Goal: Transaction & Acquisition: Book appointment/travel/reservation

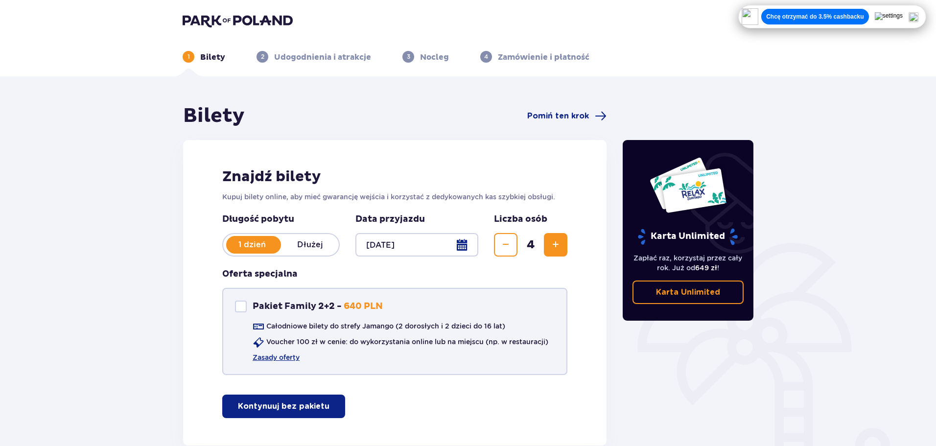
click at [295, 305] on p "Pakiet Family 2+2 -" at bounding box center [297, 306] width 89 height 12
checkbox input "true"
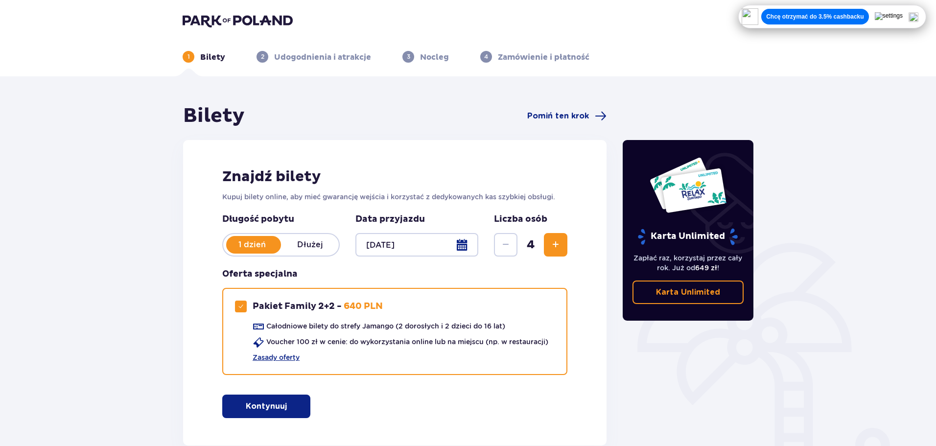
click at [290, 407] on span "button" at bounding box center [289, 406] width 12 height 12
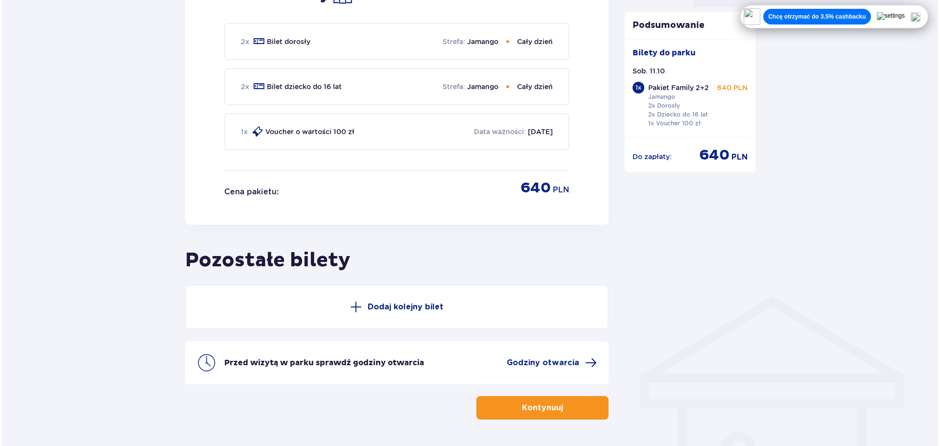
scroll to position [531, 0]
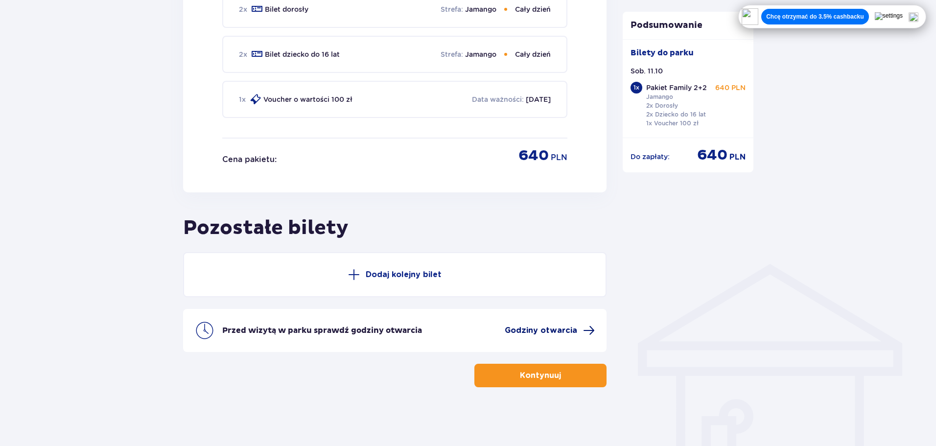
click at [564, 332] on span "Godziny otwarcia" at bounding box center [541, 330] width 72 height 11
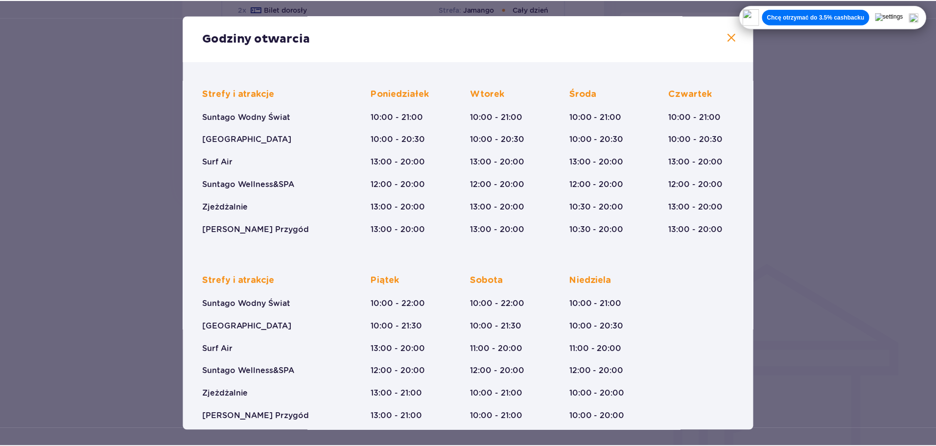
scroll to position [72, 0]
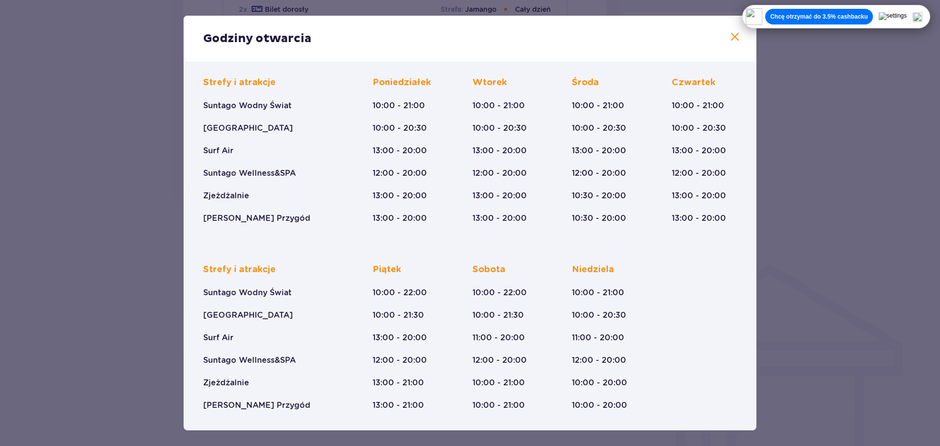
click at [139, 243] on div "Godziny otwarcia Styczeń - Grudzień Trzech Króli (5-6.01.26) Strefy i atrakcje …" at bounding box center [470, 223] width 940 height 446
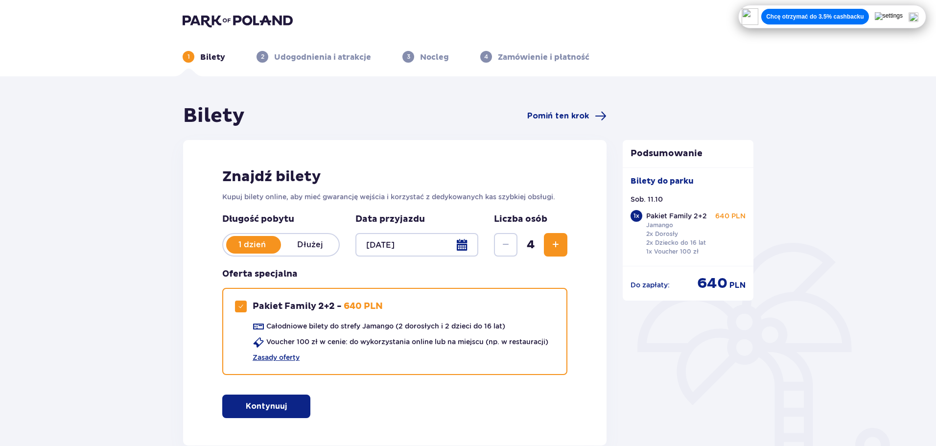
click at [917, 21] on img at bounding box center [913, 17] width 10 height 10
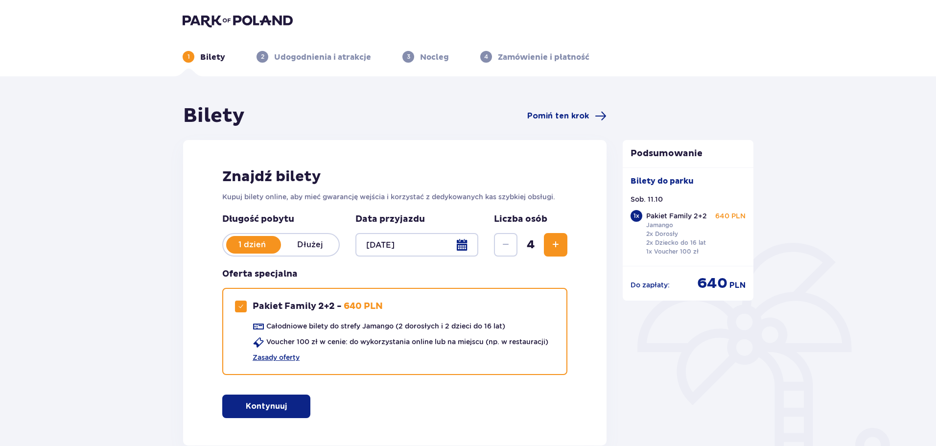
click at [282, 410] on button "Kontynuuj" at bounding box center [266, 405] width 88 height 23
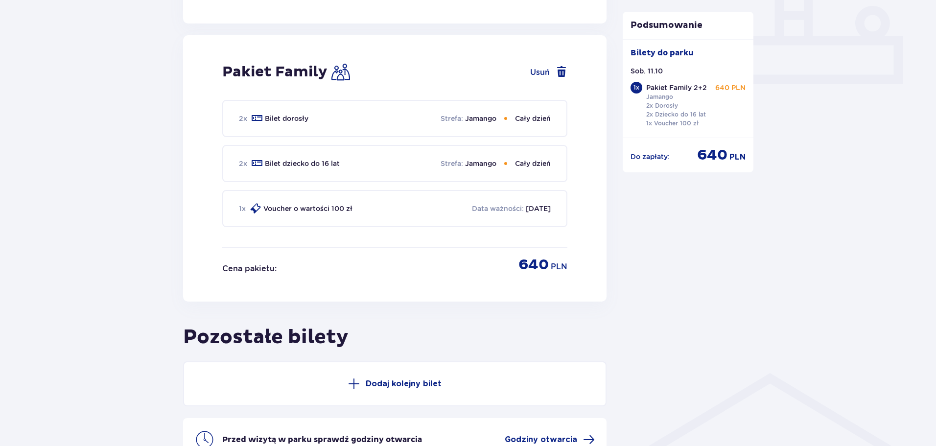
scroll to position [445, 0]
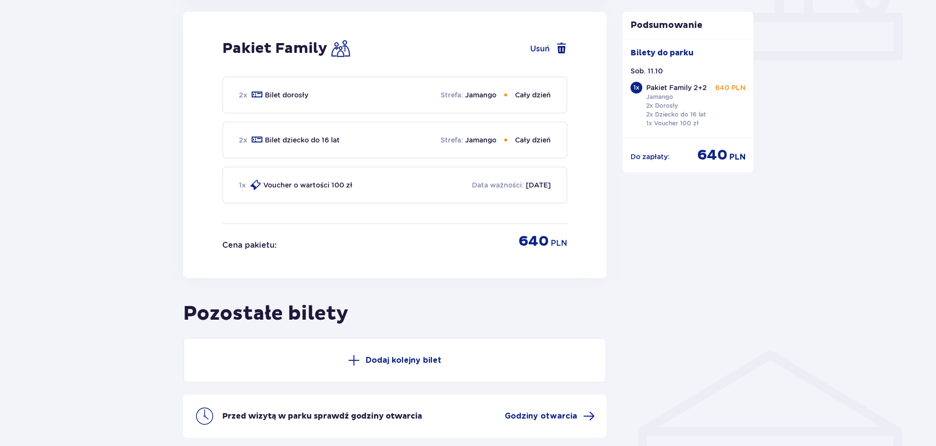
click at [391, 89] on div "2 x Bilet dorosły Strefa : Jamango Cały dzień" at bounding box center [394, 94] width 345 height 37
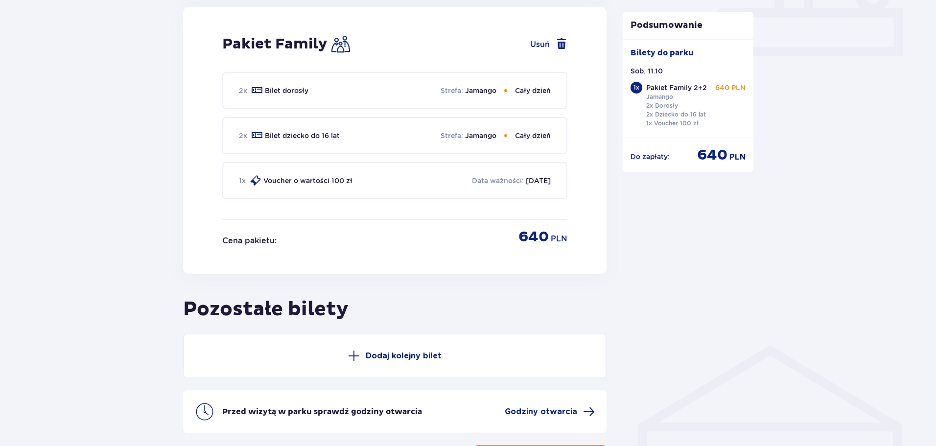
scroll to position [450, 0]
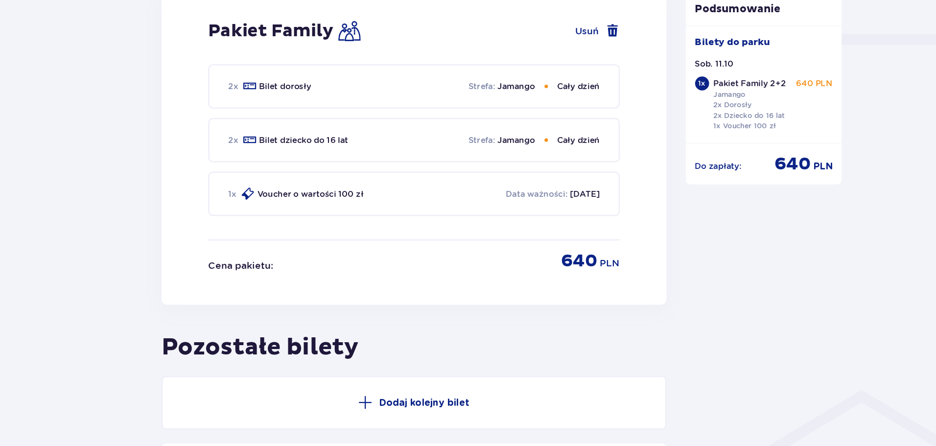
click at [339, 100] on div "2 x Bilet dorosły Strefa : Jamango Cały dzień" at bounding box center [394, 89] width 345 height 37
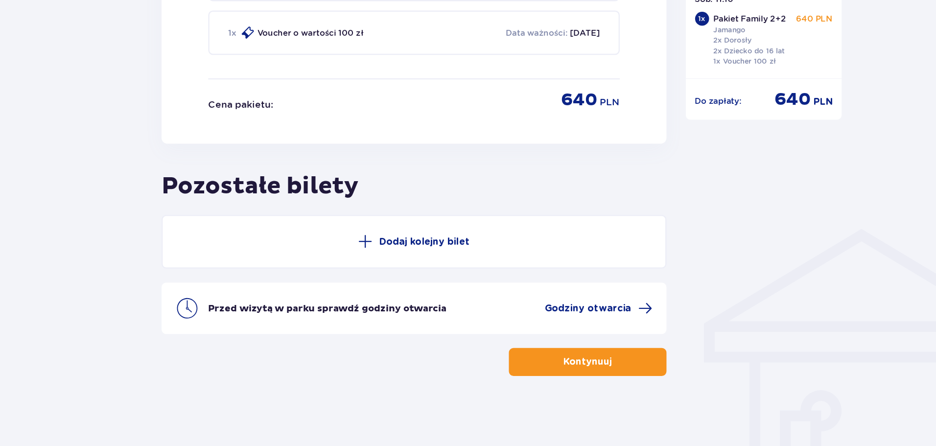
click at [539, 370] on p "Kontynuuj" at bounding box center [540, 375] width 41 height 11
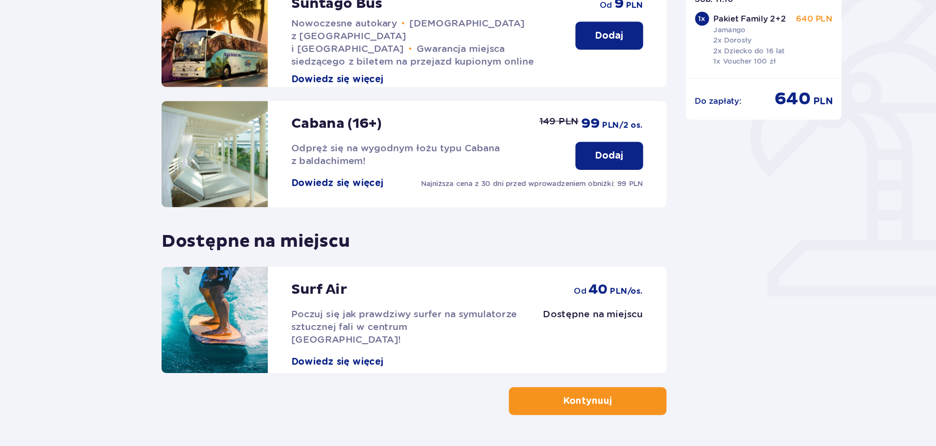
scroll to position [218, 0]
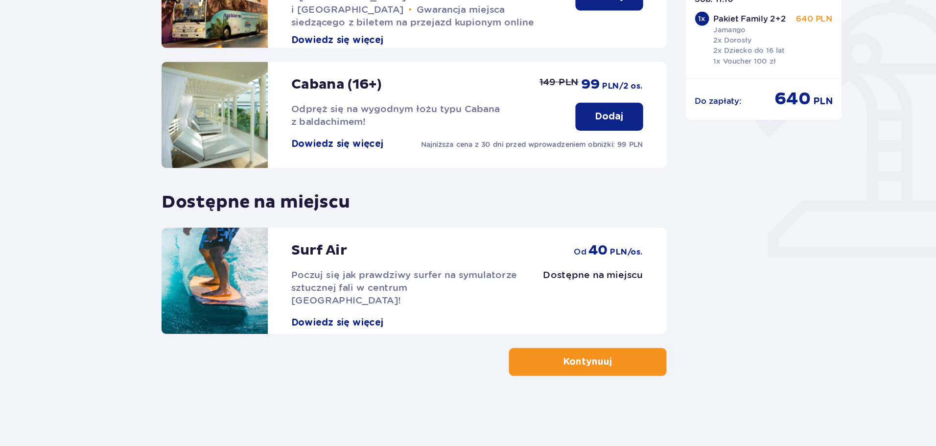
click at [577, 369] on button "Kontynuuj" at bounding box center [540, 375] width 132 height 23
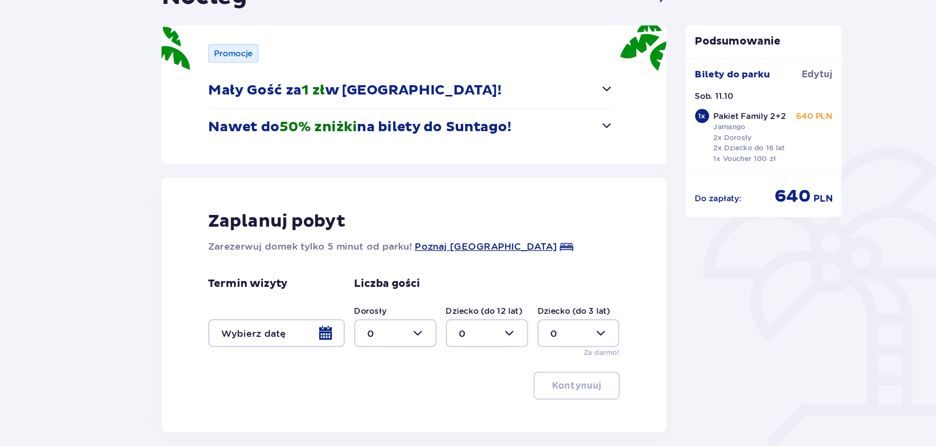
scroll to position [129, 0]
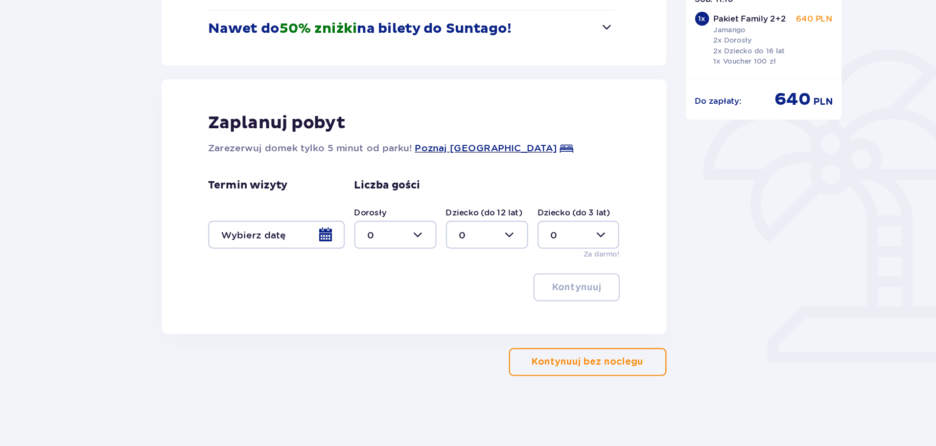
click at [322, 270] on div at bounding box center [279, 268] width 115 height 23
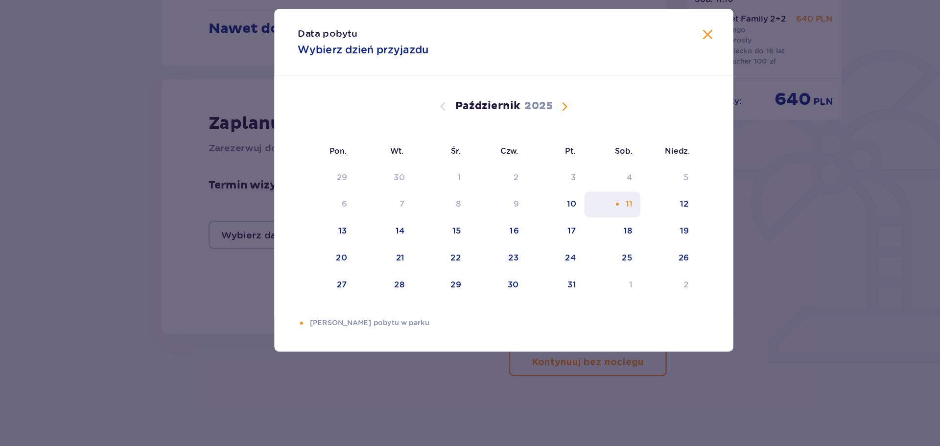
click at [567, 246] on div "Pomarańczowa kropka" at bounding box center [565, 243] width 6 height 6
click at [612, 240] on div "12" at bounding box center [607, 243] width 47 height 22
type input "[DATE] - [DATE]"
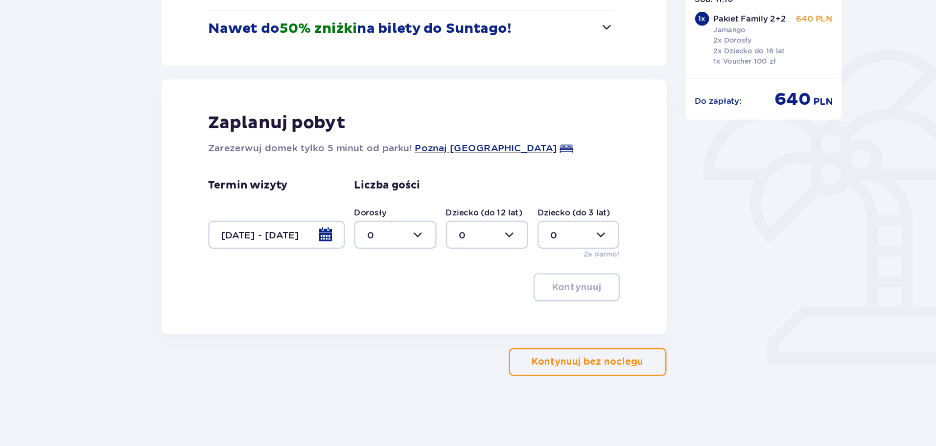
click at [389, 257] on div at bounding box center [379, 268] width 69 height 23
click at [371, 336] on div "2" at bounding box center [378, 339] width 47 height 11
type input "2"
click at [472, 274] on div at bounding box center [455, 268] width 69 height 23
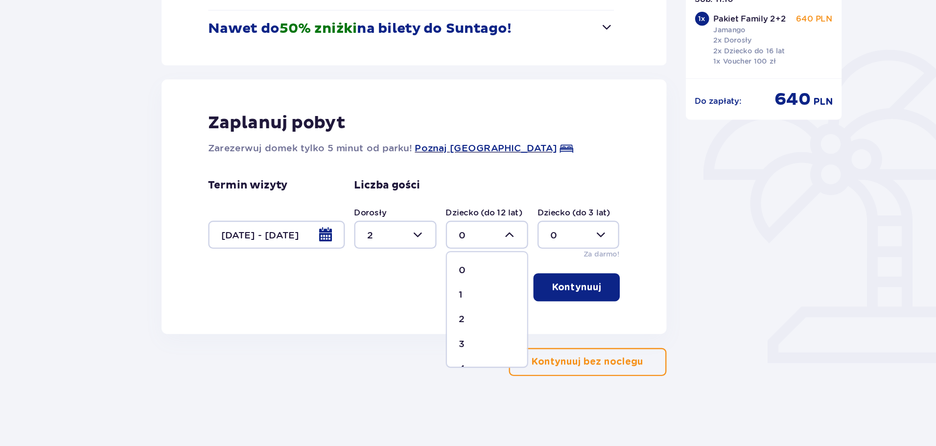
click at [454, 338] on div "2" at bounding box center [455, 339] width 47 height 11
type input "2"
click at [557, 96] on span "button" at bounding box center [557, 95] width 12 height 12
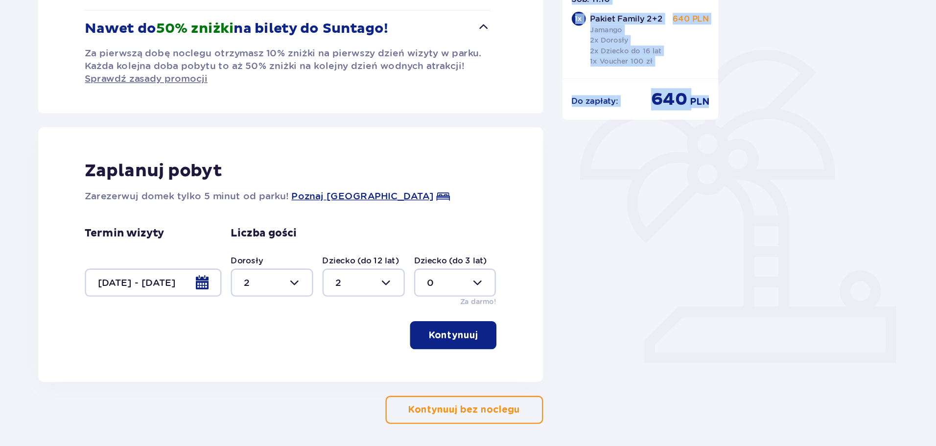
drag, startPoint x: 810, startPoint y: 184, endPoint x: 850, endPoint y: 86, distance: 105.6
click at [936, 86] on html "Bilety Udogodnienia i atrakcje 3 Nocleg 4 Zamówienie i płatność Nocleg Pomiń te…" at bounding box center [468, 94] width 936 height 446
click at [873, 186] on div "Nocleg Pomiń ten krok Promocje Mały Gość za 1 zł w [GEOGRAPHIC_DATA]! Noc za zł…" at bounding box center [468, 216] width 936 height 539
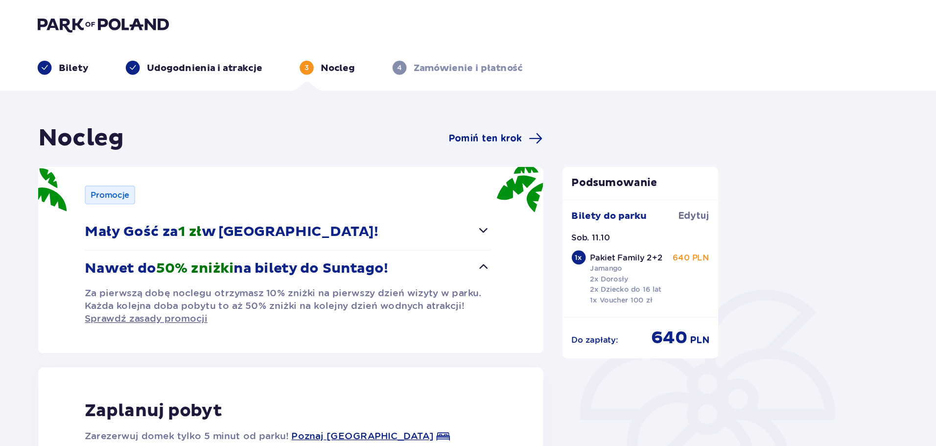
scroll to position [169, 0]
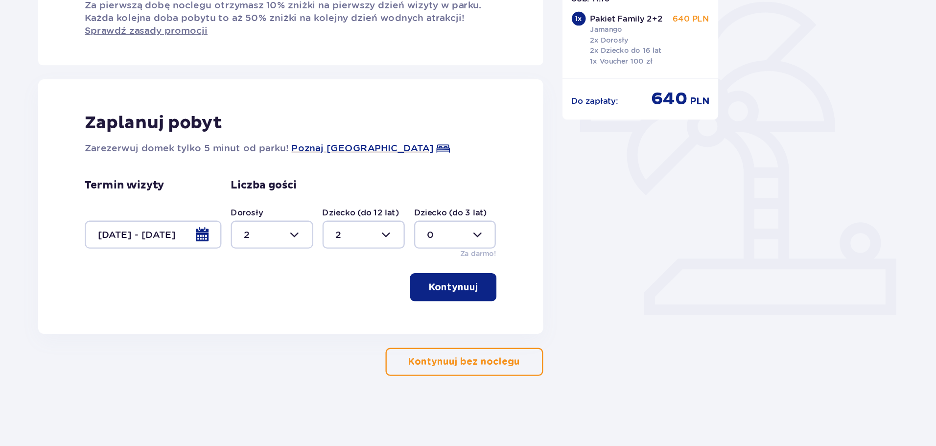
click at [563, 322] on button "Kontynuuj" at bounding box center [531, 312] width 72 height 23
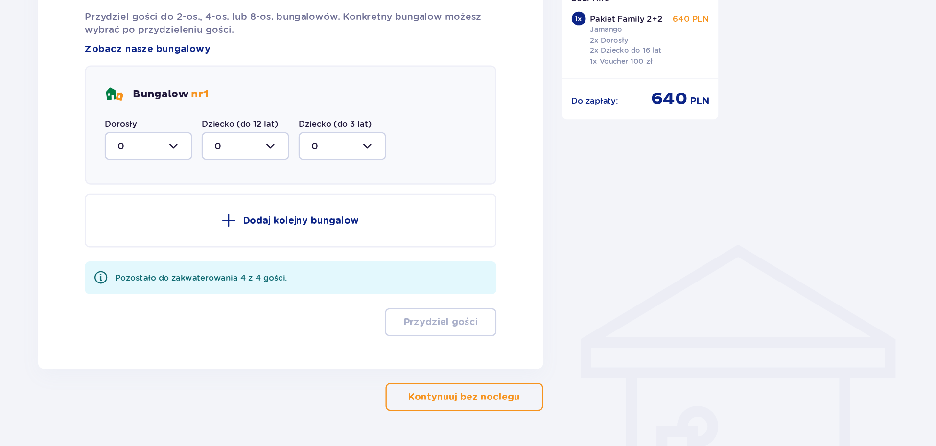
scroll to position [521, 0]
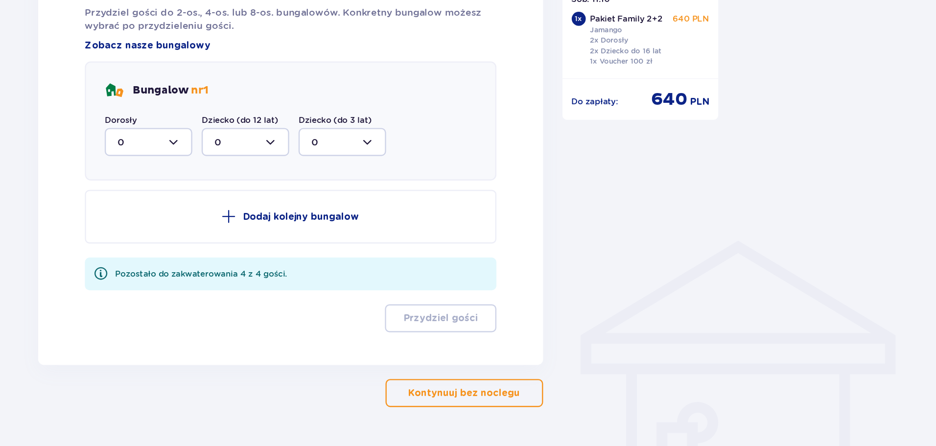
click at [278, 201] on div at bounding box center [275, 190] width 73 height 23
click at [272, 258] on div "2" at bounding box center [276, 261] width 52 height 11
type input "2"
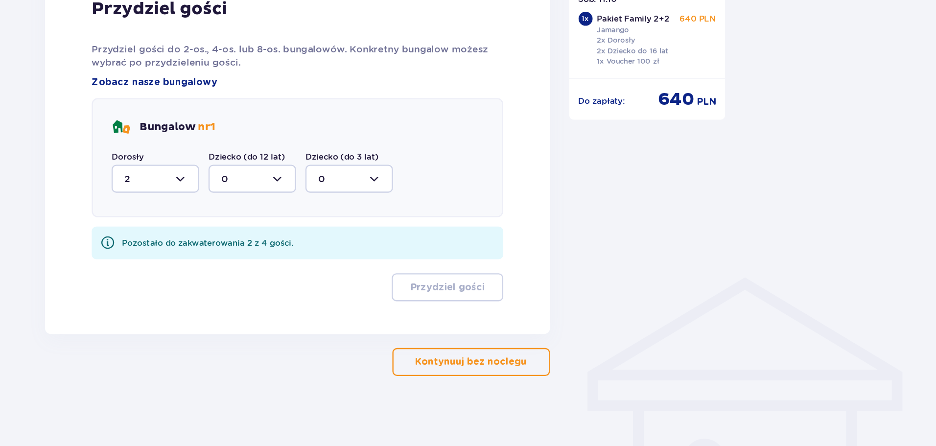
scroll to position [490, 0]
click at [287, 139] on span "Zobacz nasze bungalowy" at bounding box center [274, 141] width 105 height 11
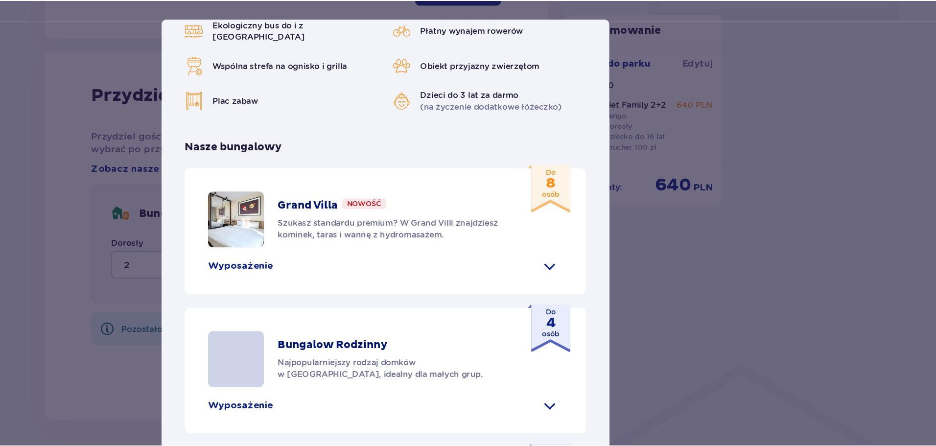
scroll to position [355, 0]
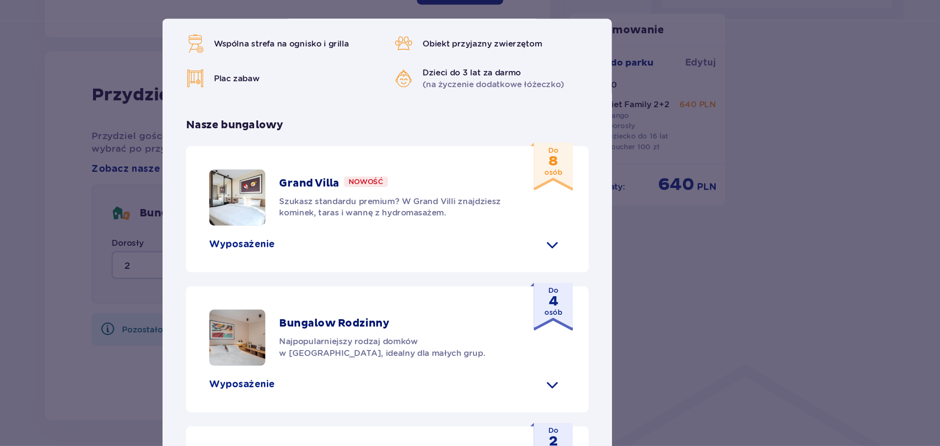
click at [705, 283] on div "[GEOGRAPHIC_DATA] [GEOGRAPHIC_DATA] to idealne miejsce dla fanów dobrej zabawy …" at bounding box center [470, 223] width 940 height 446
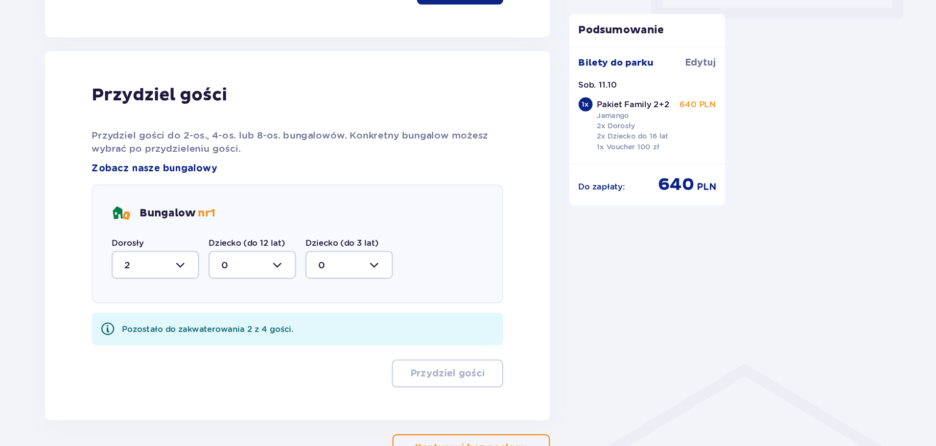
click at [372, 223] on div at bounding box center [356, 221] width 73 height 23
click at [360, 291] on div "2" at bounding box center [357, 293] width 52 height 11
type input "2"
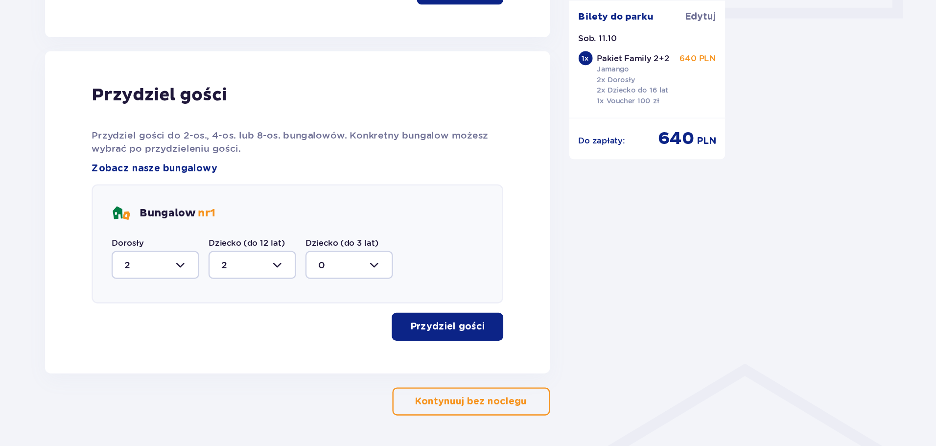
click at [521, 316] on p "Przydziel gości" at bounding box center [520, 312] width 62 height 11
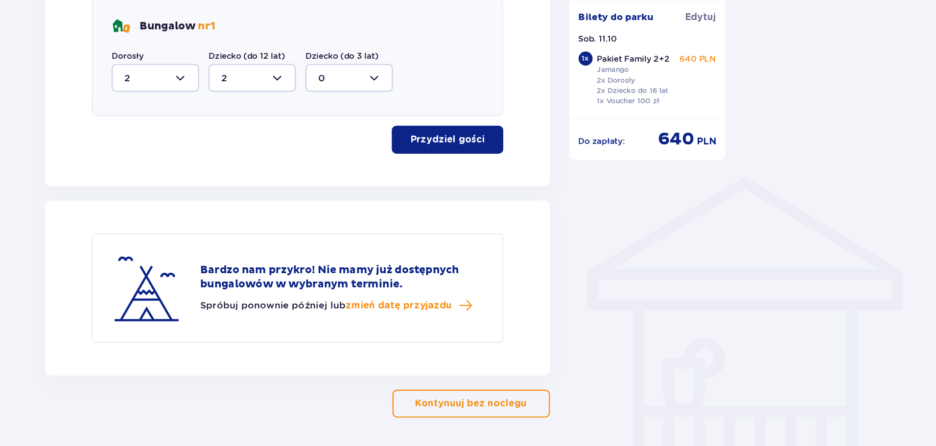
scroll to position [610, 0]
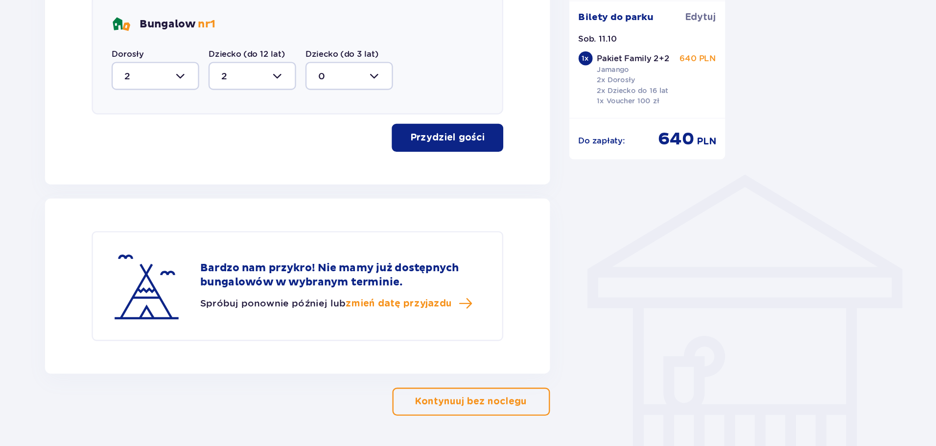
click at [522, 382] on button "Kontynuuj bez noclegu" at bounding box center [540, 375] width 132 height 23
